Goal: Task Accomplishment & Management: Manage account settings

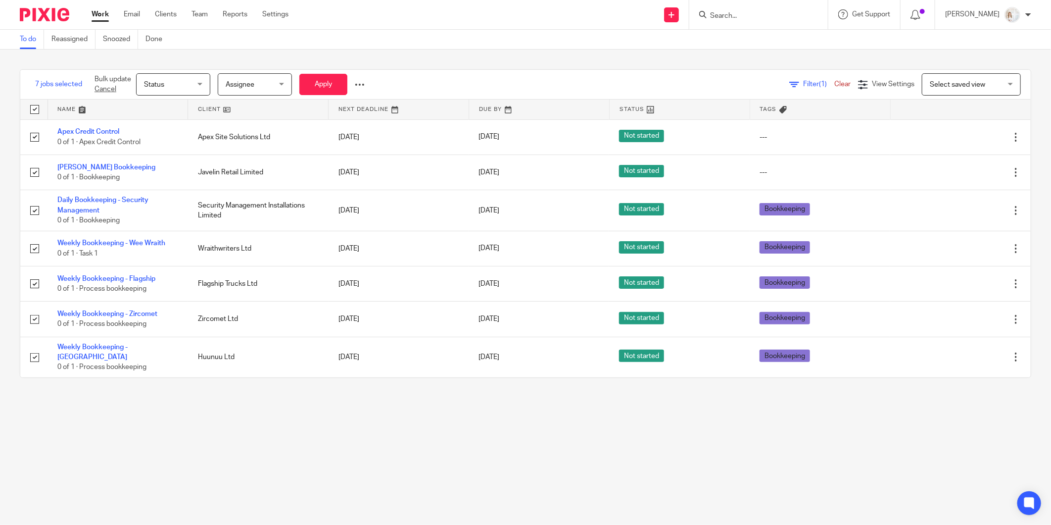
click at [194, 83] on span "Status" at bounding box center [170, 84] width 52 height 21
click at [170, 173] on li "Done" at bounding box center [173, 166] width 73 height 20
click at [319, 83] on button "Apply" at bounding box center [323, 84] width 48 height 21
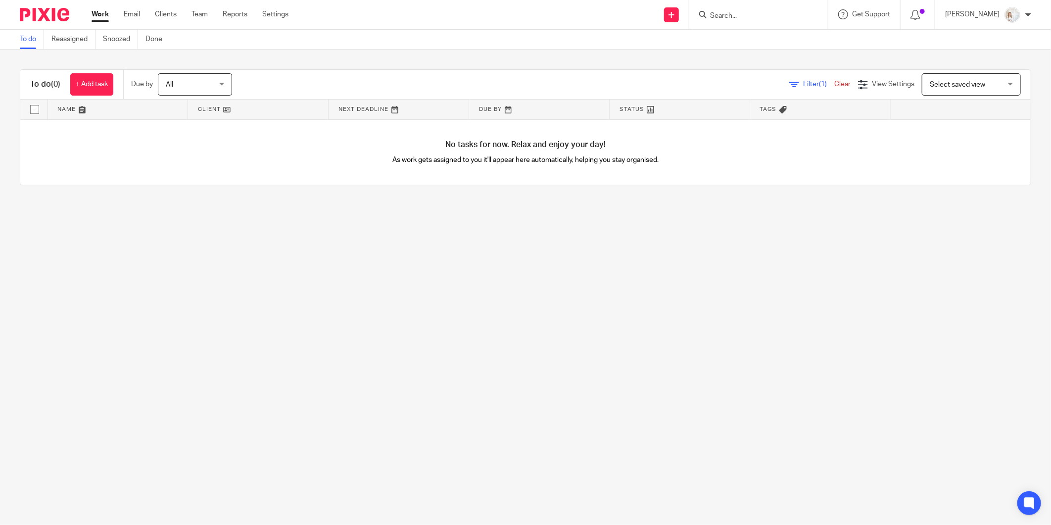
click at [778, 13] on input "Search" at bounding box center [753, 16] width 89 height 9
type input "zircomet"
click at [753, 46] on link at bounding box center [810, 42] width 206 height 23
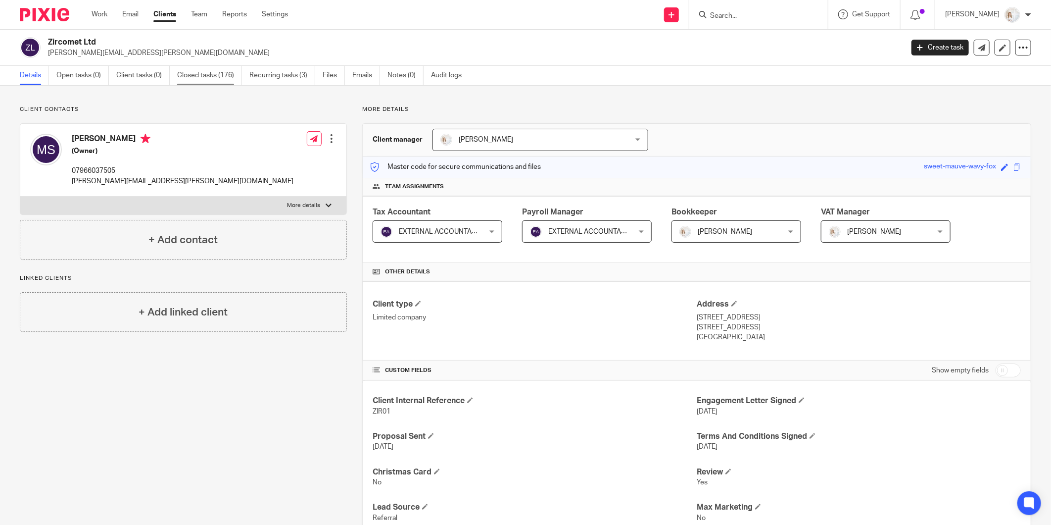
click at [211, 78] on link "Closed tasks (176)" at bounding box center [209, 75] width 65 height 19
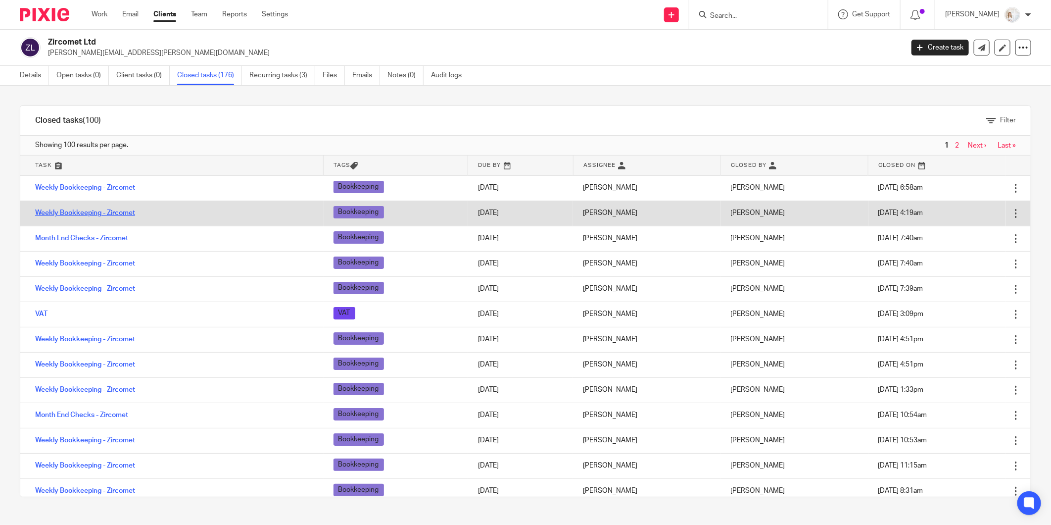
click at [118, 211] on link "Weekly Bookkeeping - Zircomet" at bounding box center [85, 212] width 100 height 7
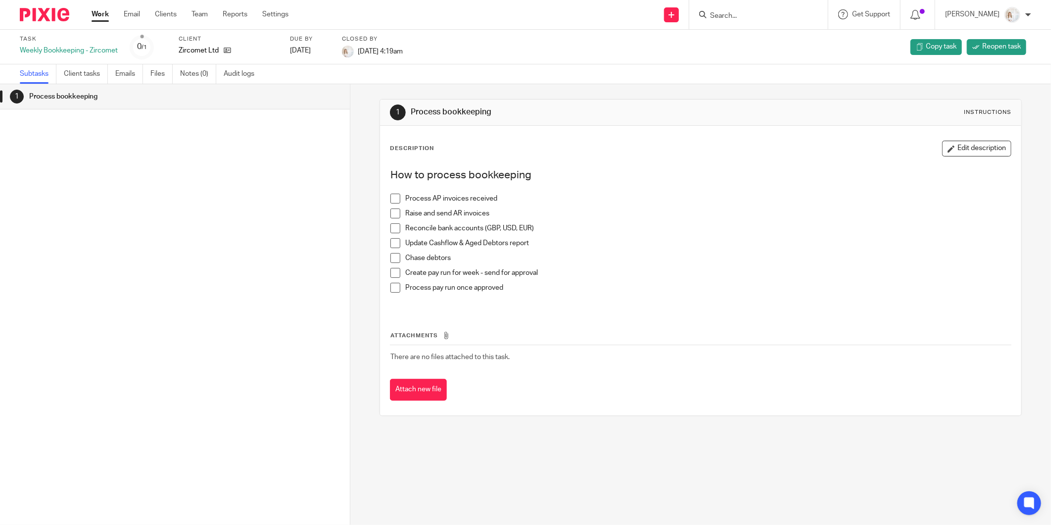
click at [392, 199] on span at bounding box center [396, 199] width 10 height 10
click at [392, 244] on span at bounding box center [396, 243] width 10 height 10
click at [394, 227] on span at bounding box center [396, 228] width 10 height 10
click at [391, 206] on li "Process AP invoices received" at bounding box center [701, 201] width 621 height 15
click at [391, 210] on span at bounding box center [396, 213] width 10 height 10
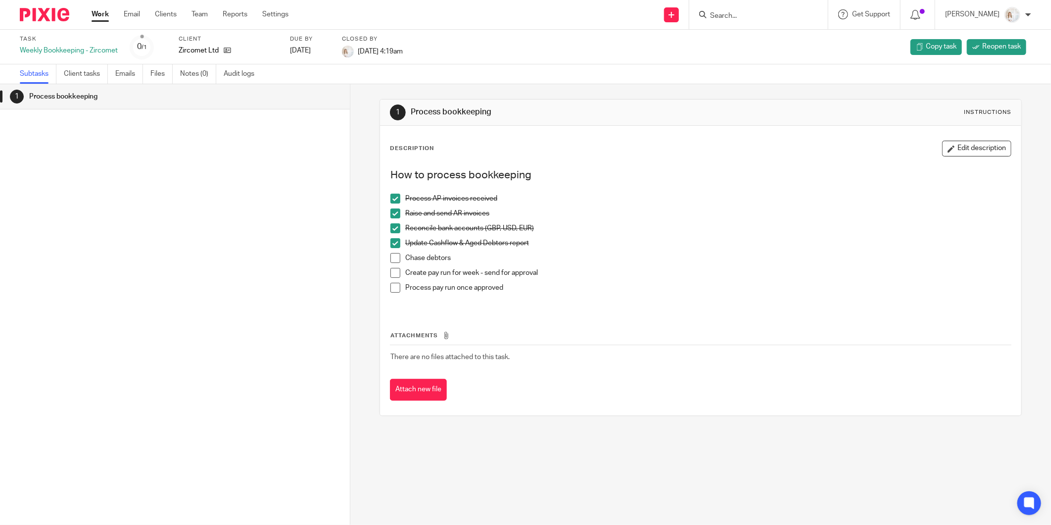
click at [394, 269] on span at bounding box center [396, 273] width 10 height 10
click at [202, 267] on div "1 Process bookkeeping" at bounding box center [175, 289] width 350 height 411
drag, startPoint x: 392, startPoint y: 288, endPoint x: 392, endPoint y: 273, distance: 14.9
click at [392, 288] on span at bounding box center [396, 288] width 10 height 10
click at [395, 260] on span at bounding box center [396, 258] width 10 height 10
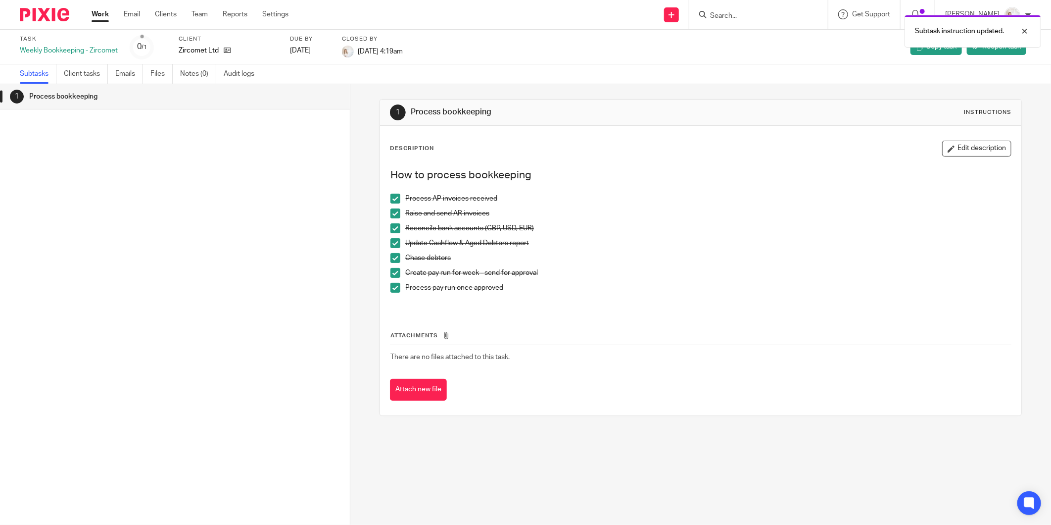
click at [98, 13] on link "Work" at bounding box center [100, 14] width 17 height 10
